Goal: Information Seeking & Learning: Check status

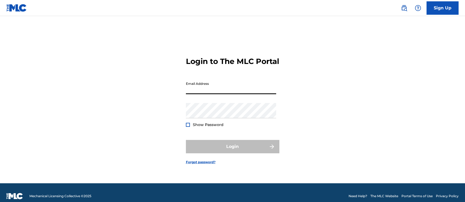
click at [215, 89] on input "Email Address" at bounding box center [231, 86] width 90 height 15
click at [212, 94] on input "Email Address" at bounding box center [231, 86] width 90 height 15
type input "[EMAIL_ADDRESS][DOMAIN_NAME]"
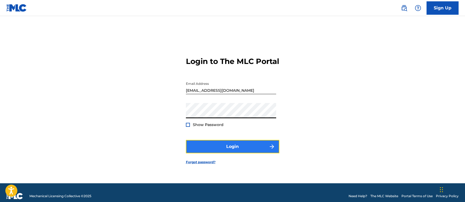
click at [238, 152] on button "Login" at bounding box center [232, 146] width 93 height 13
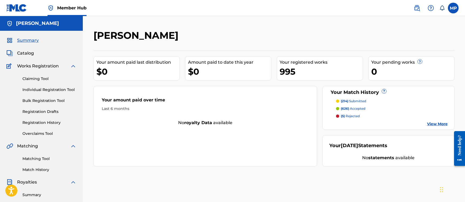
click at [436, 124] on link "View More" at bounding box center [437, 124] width 21 height 6
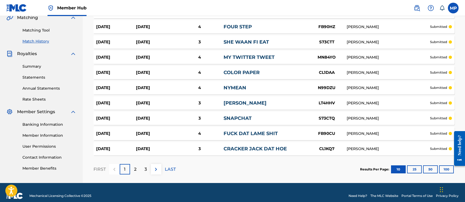
scroll to position [134, 0]
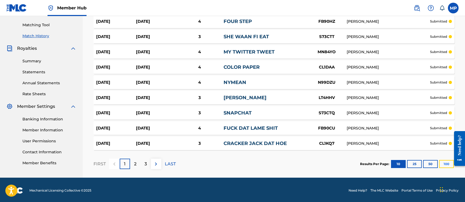
click at [443, 163] on button "100" at bounding box center [446, 164] width 15 height 8
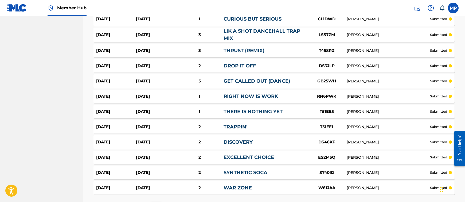
scroll to position [1514, 0]
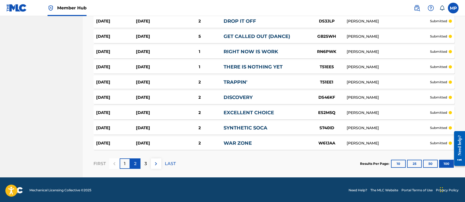
click at [136, 165] on p "2" at bounding box center [135, 163] width 2 height 6
click at [148, 164] on div "3" at bounding box center [145, 163] width 10 height 10
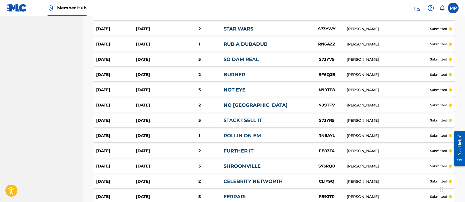
scroll to position [1506, 0]
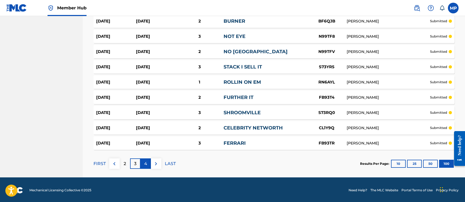
click at [147, 165] on p "4" at bounding box center [145, 163] width 3 height 6
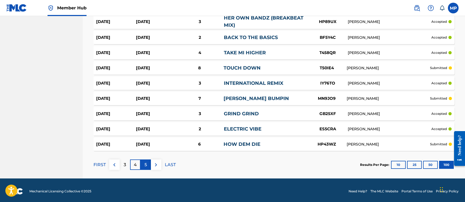
click at [147, 162] on div "5" at bounding box center [145, 164] width 10 height 10
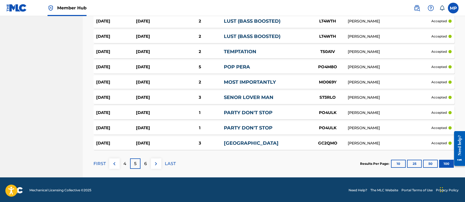
scroll to position [1509, 0]
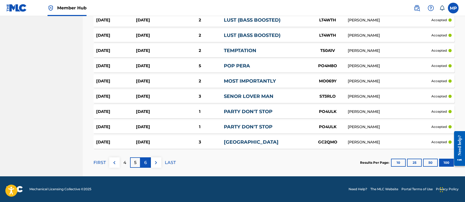
click at [144, 158] on div "6" at bounding box center [145, 162] width 10 height 10
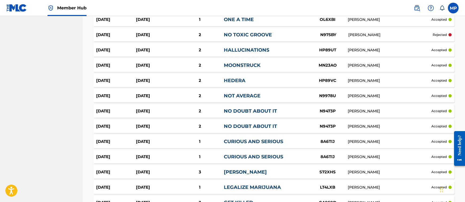
scroll to position [1487, 0]
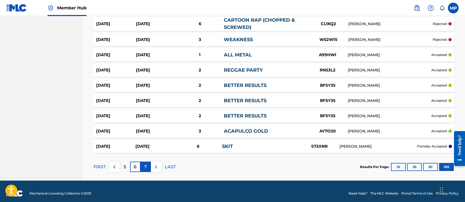
click at [150, 162] on div "7" at bounding box center [145, 166] width 10 height 10
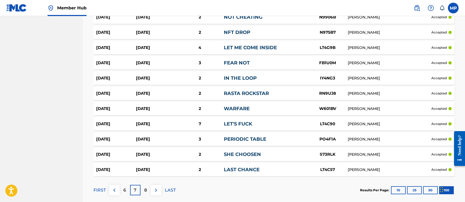
scroll to position [1507, 0]
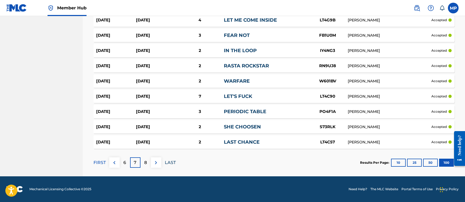
click at [171, 162] on p "LAST" at bounding box center [170, 162] width 11 height 6
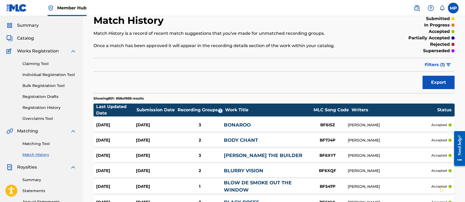
scroll to position [27, 0]
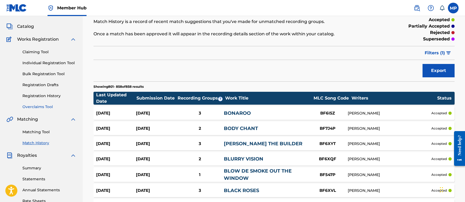
click at [38, 132] on link "Matching Tool" at bounding box center [49, 132] width 54 height 6
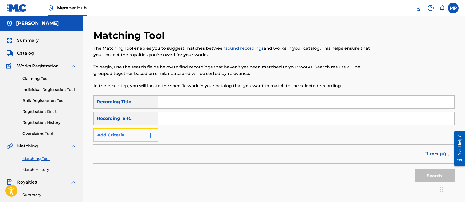
click at [138, 137] on button "Add Criteria" at bounding box center [125, 134] width 65 height 13
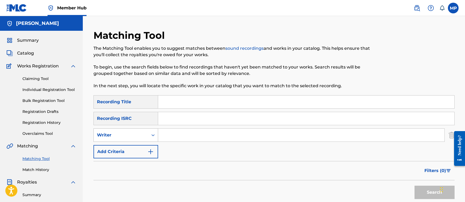
click at [132, 140] on div "Writer" at bounding box center [121, 135] width 54 height 10
click at [132, 148] on div "Recording Artist" at bounding box center [126, 148] width 64 height 13
click at [196, 140] on input "Search Form" at bounding box center [301, 134] width 286 height 13
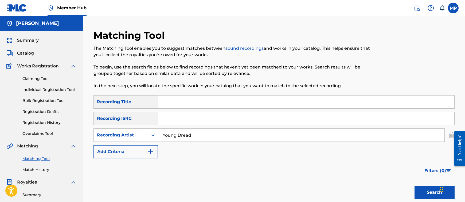
type input "Young Dread"
click at [415, 185] on button "Search" at bounding box center [435, 191] width 40 height 13
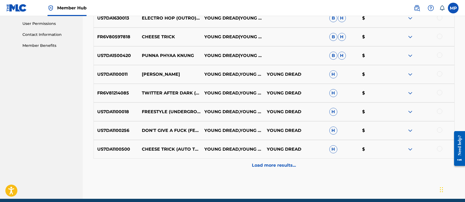
scroll to position [267, 0]
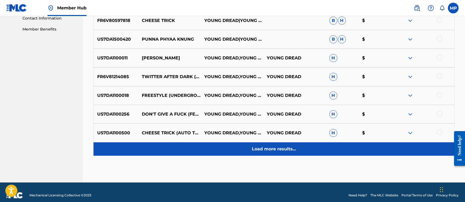
click at [273, 149] on p "Load more results..." at bounding box center [274, 149] width 44 height 6
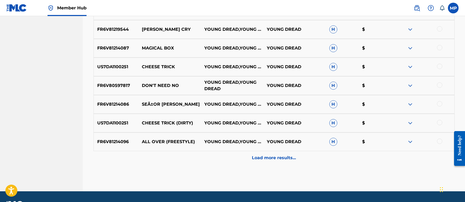
scroll to position [454, 0]
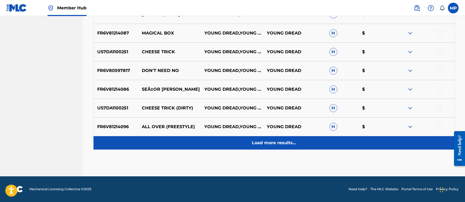
click at [266, 144] on p "Load more results..." at bounding box center [274, 142] width 44 height 6
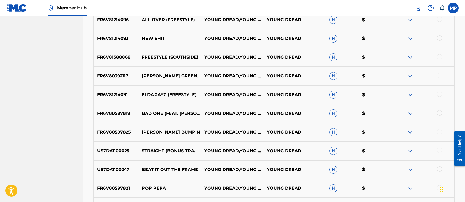
scroll to position [647, 0]
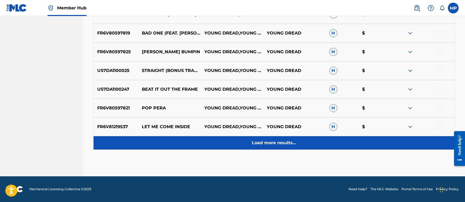
click at [277, 142] on p "Load more results..." at bounding box center [274, 142] width 44 height 6
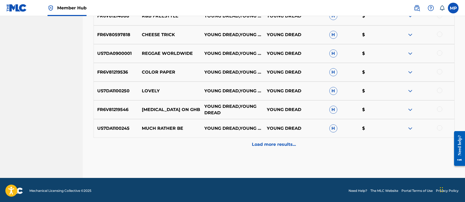
scroll to position [834, 0]
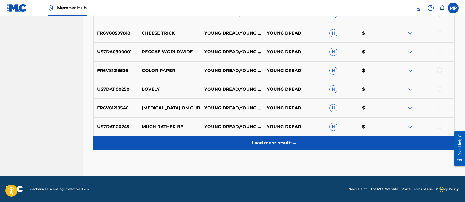
click at [268, 141] on p "Load more results..." at bounding box center [274, 142] width 44 height 6
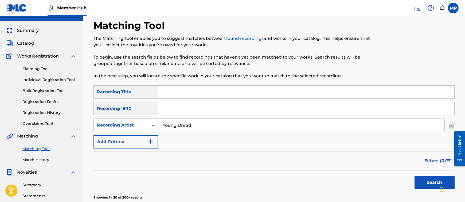
scroll to position [0, 0]
